Goal: Task Accomplishment & Management: Use online tool/utility

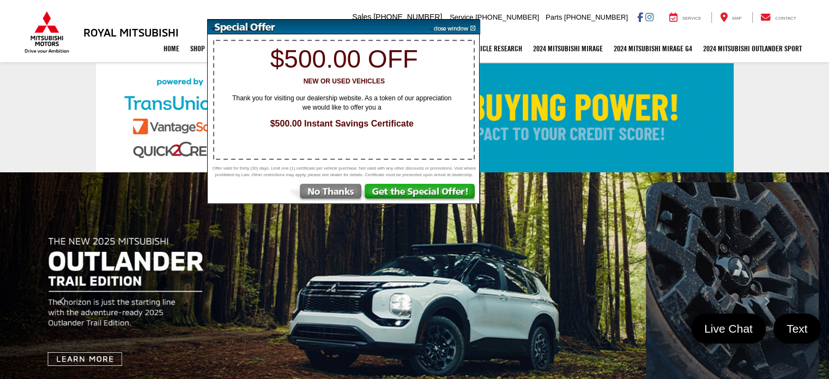
click at [473, 28] on img at bounding box center [452, 27] width 55 height 15
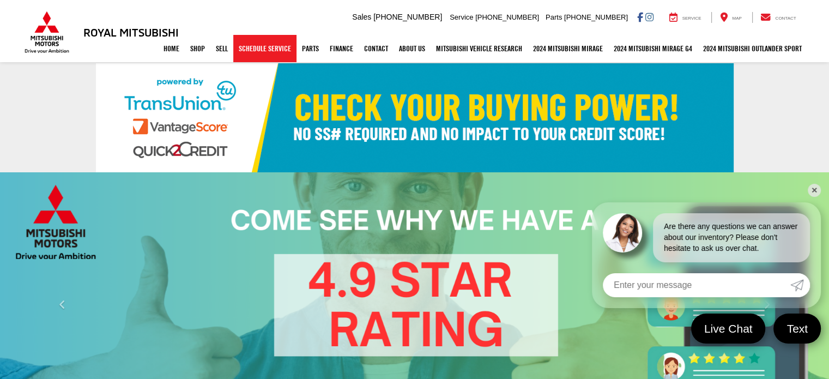
click at [274, 52] on link "Schedule Service" at bounding box center [264, 48] width 63 height 27
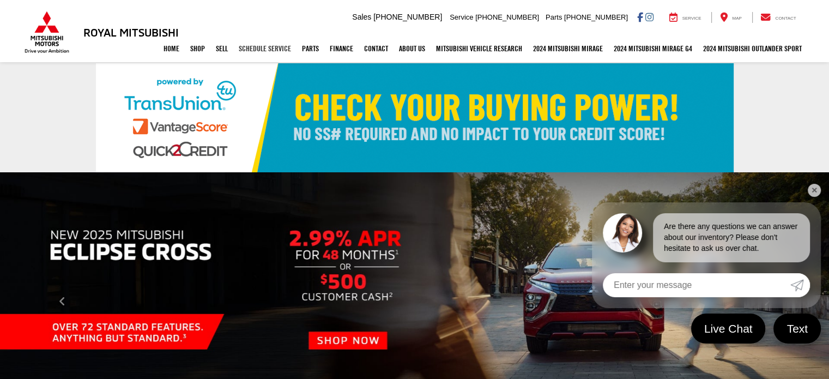
select select "Mitsubishi"
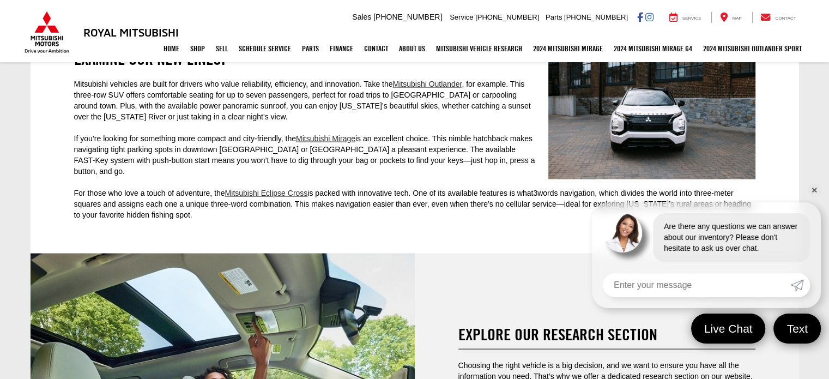
scroll to position [2458, 0]
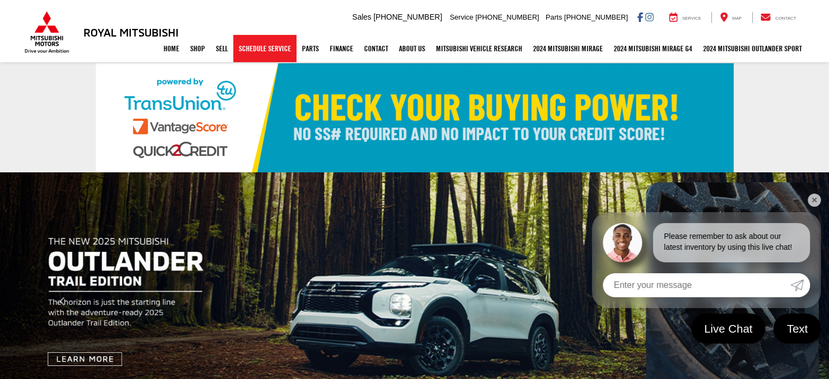
click at [262, 50] on link "Schedule Service" at bounding box center [264, 48] width 63 height 27
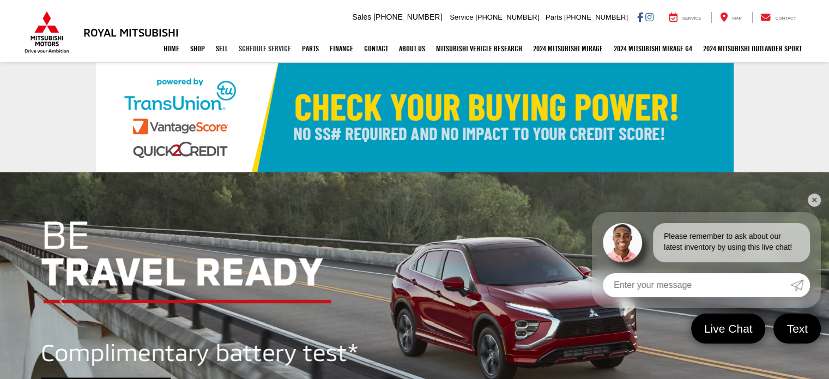
select select "Mitsubishi"
